Goal: Transaction & Acquisition: Purchase product/service

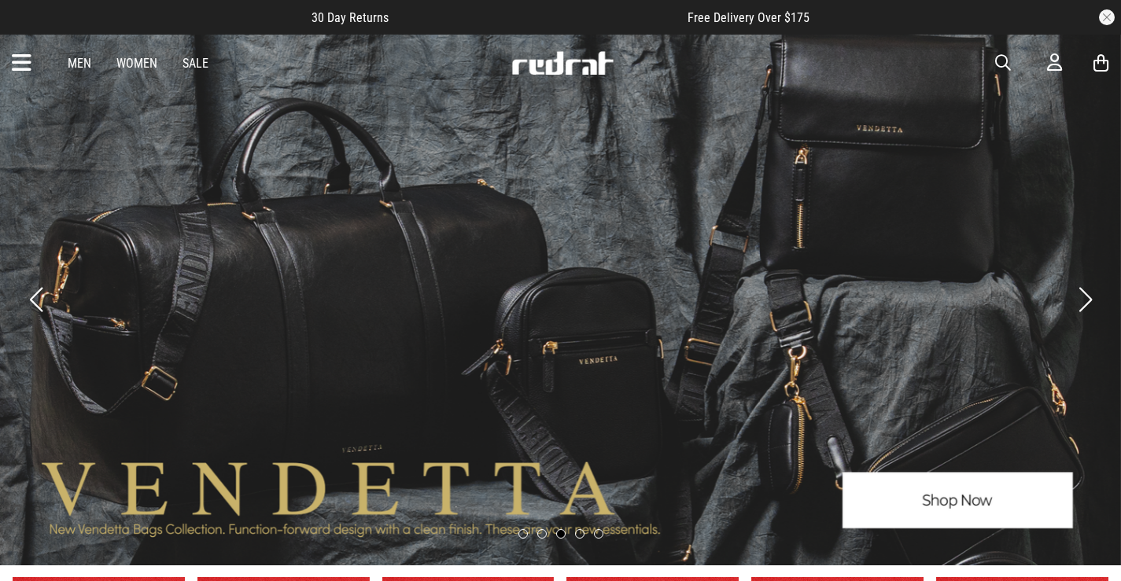
click at [28, 66] on icon at bounding box center [22, 63] width 20 height 26
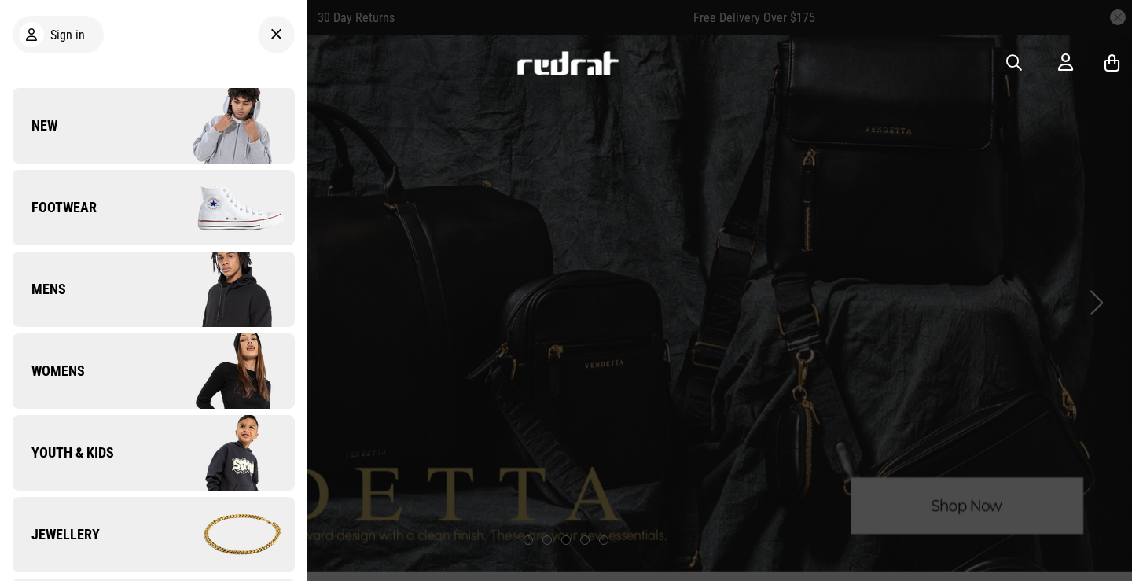
click at [116, 212] on link "Footwear" at bounding box center [154, 207] width 282 height 75
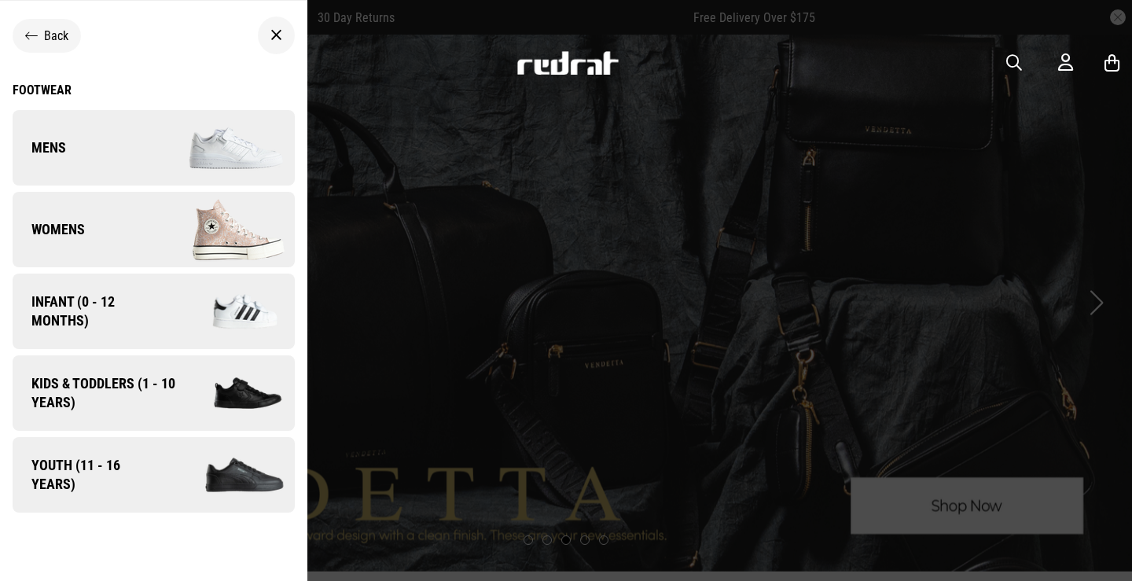
click at [109, 165] on link "Mens" at bounding box center [154, 147] width 282 height 75
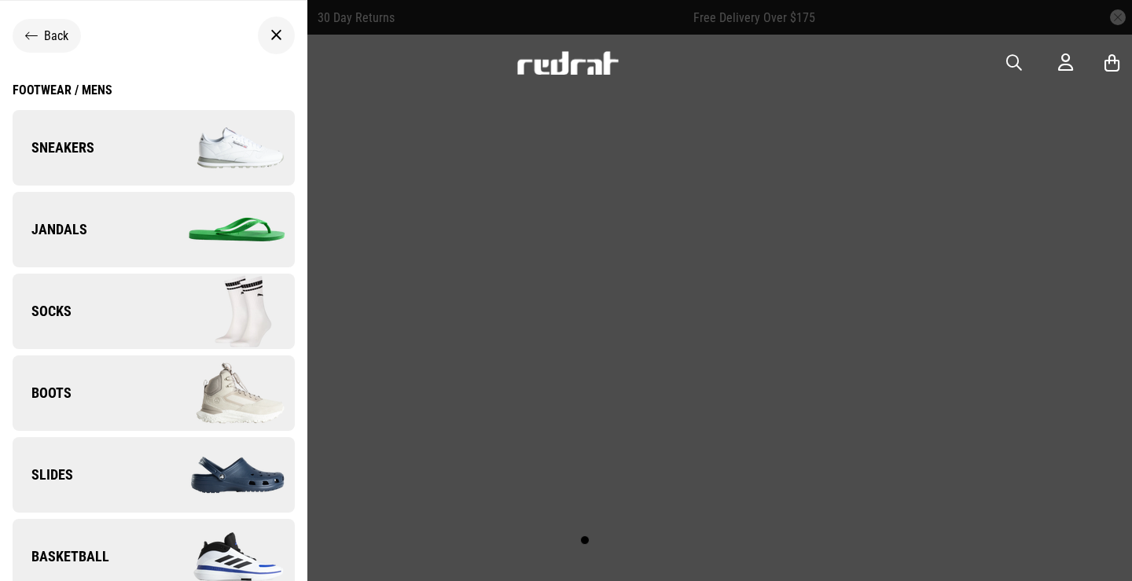
click at [122, 458] on link "Slides" at bounding box center [154, 474] width 282 height 75
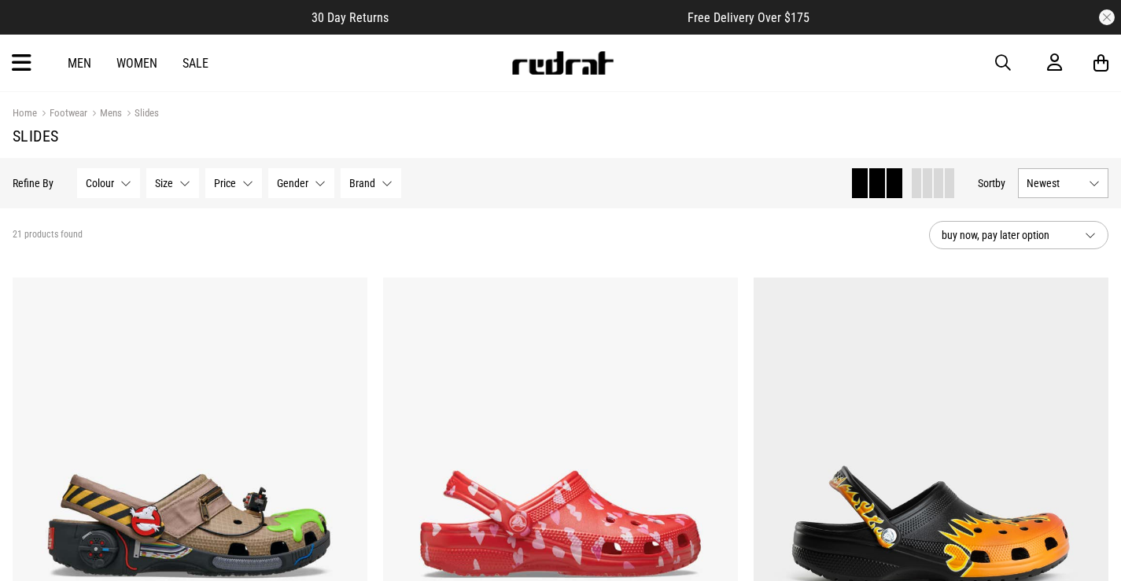
click at [1095, 178] on button "Newest" at bounding box center [1062, 183] width 90 height 30
click at [1072, 265] on li "Price (Lowest)" at bounding box center [1062, 270] width 89 height 29
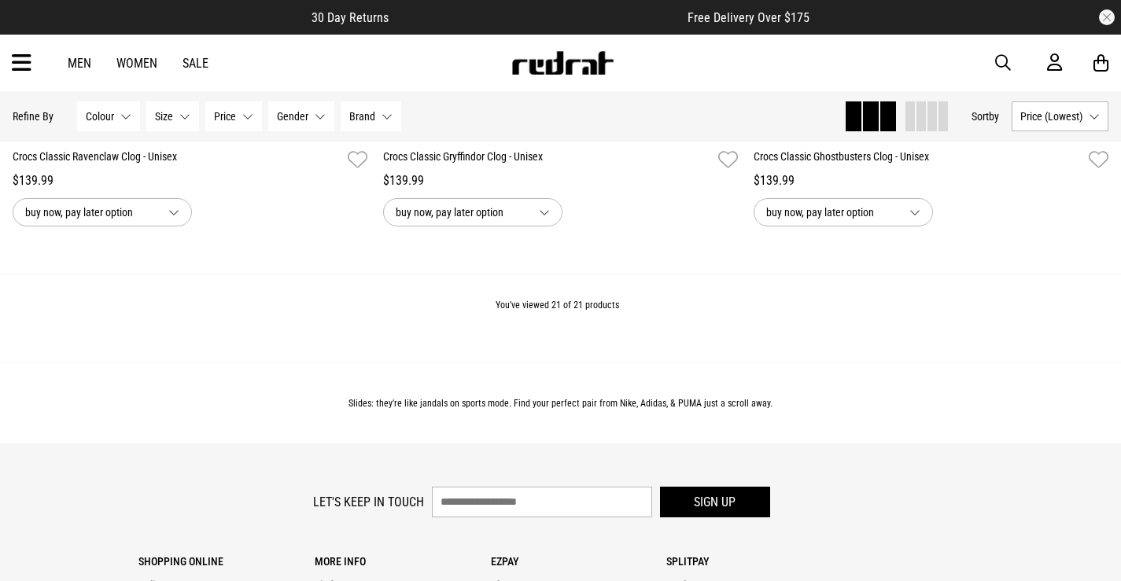
scroll to position [4561, 0]
